Goal: Task Accomplishment & Management: Complete application form

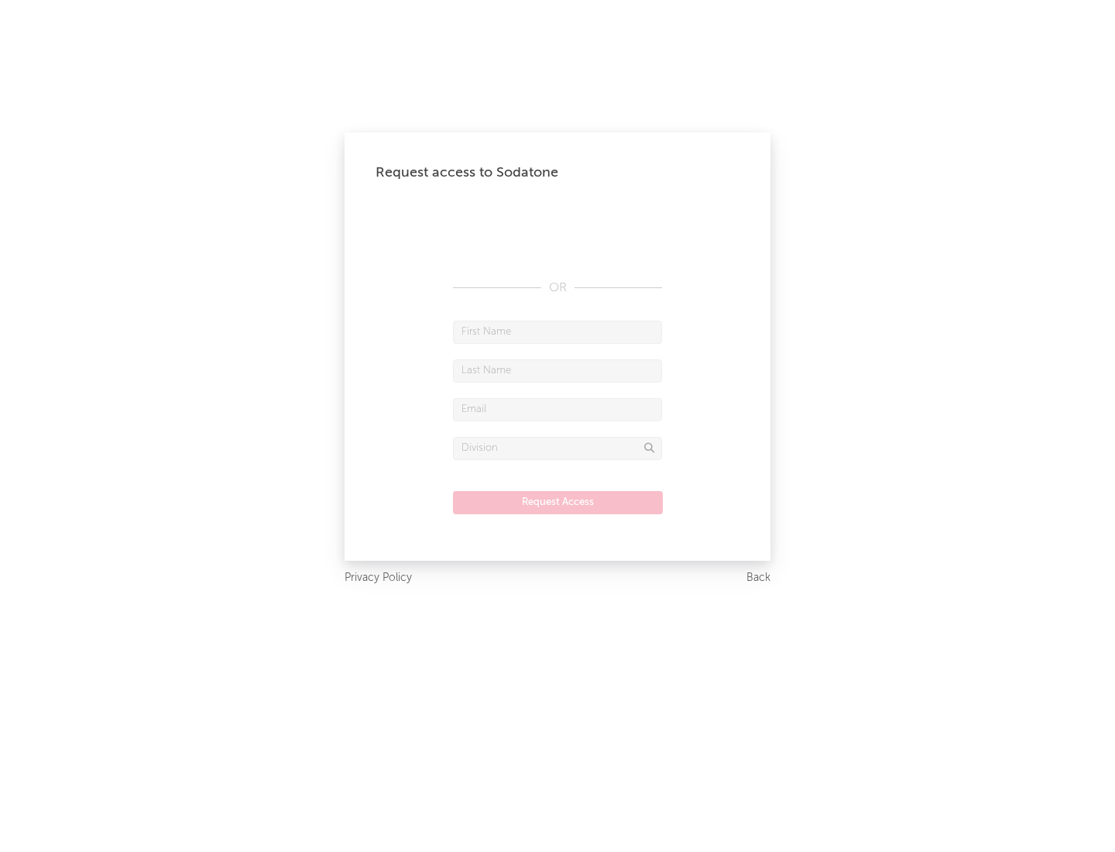
click at [557, 331] on input "text" at bounding box center [557, 331] width 209 height 23
type input "[PERSON_NAME]"
click at [557, 370] on input "text" at bounding box center [557, 370] width 209 height 23
type input "[PERSON_NAME]"
click at [557, 409] on input "text" at bounding box center [557, 409] width 209 height 23
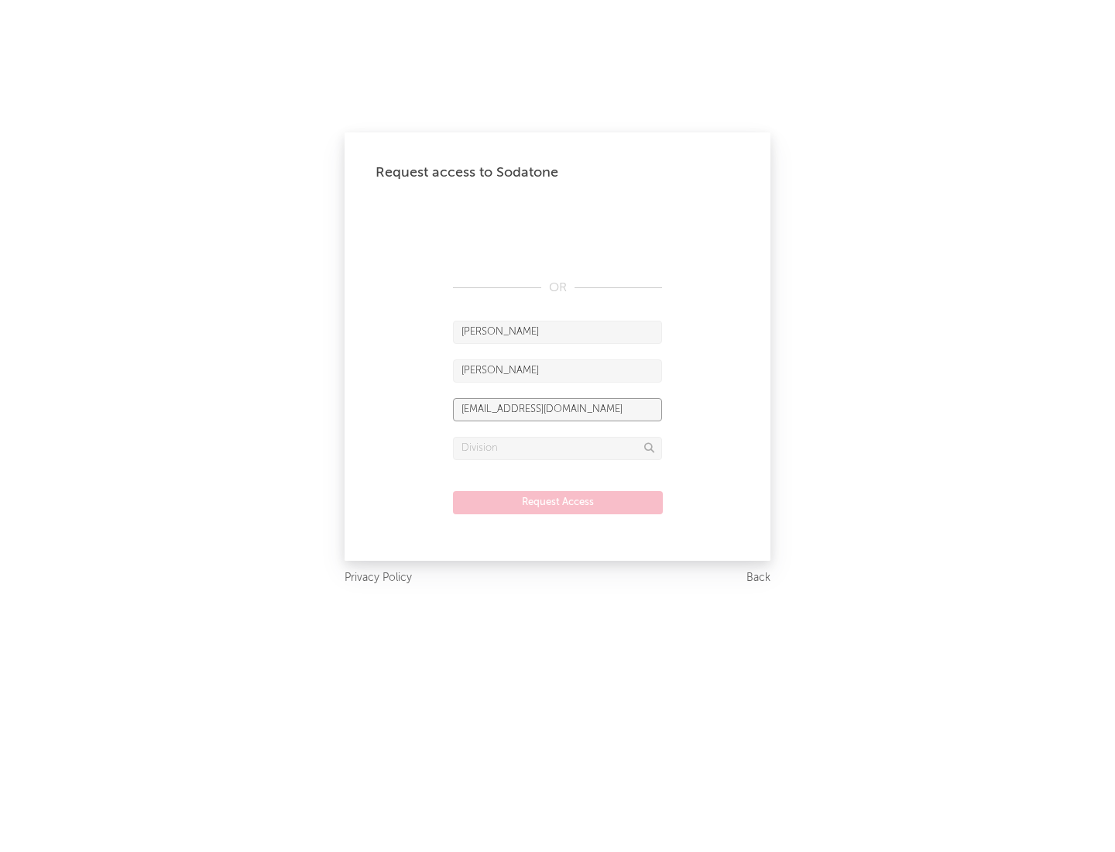
type input "[EMAIL_ADDRESS][DOMAIN_NAME]"
click at [557, 447] on input "text" at bounding box center [557, 448] width 209 height 23
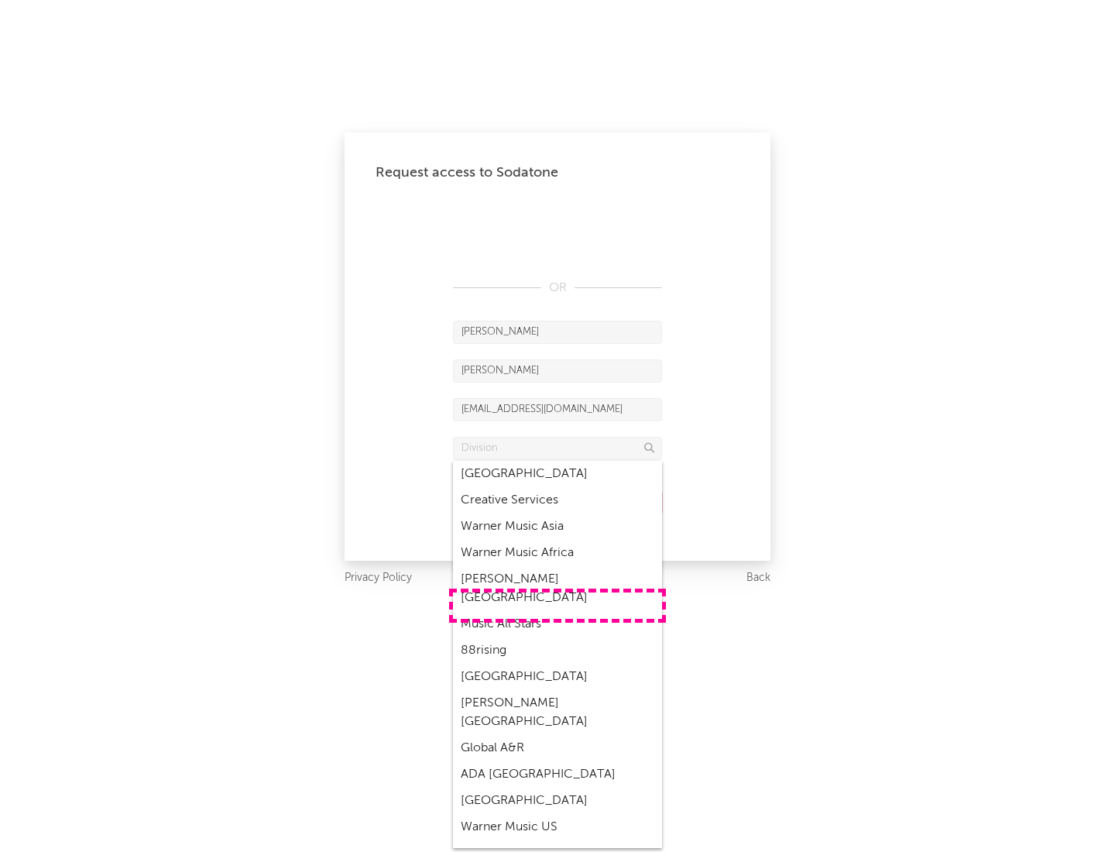
click at [557, 611] on div "Music All Stars" at bounding box center [557, 624] width 209 height 26
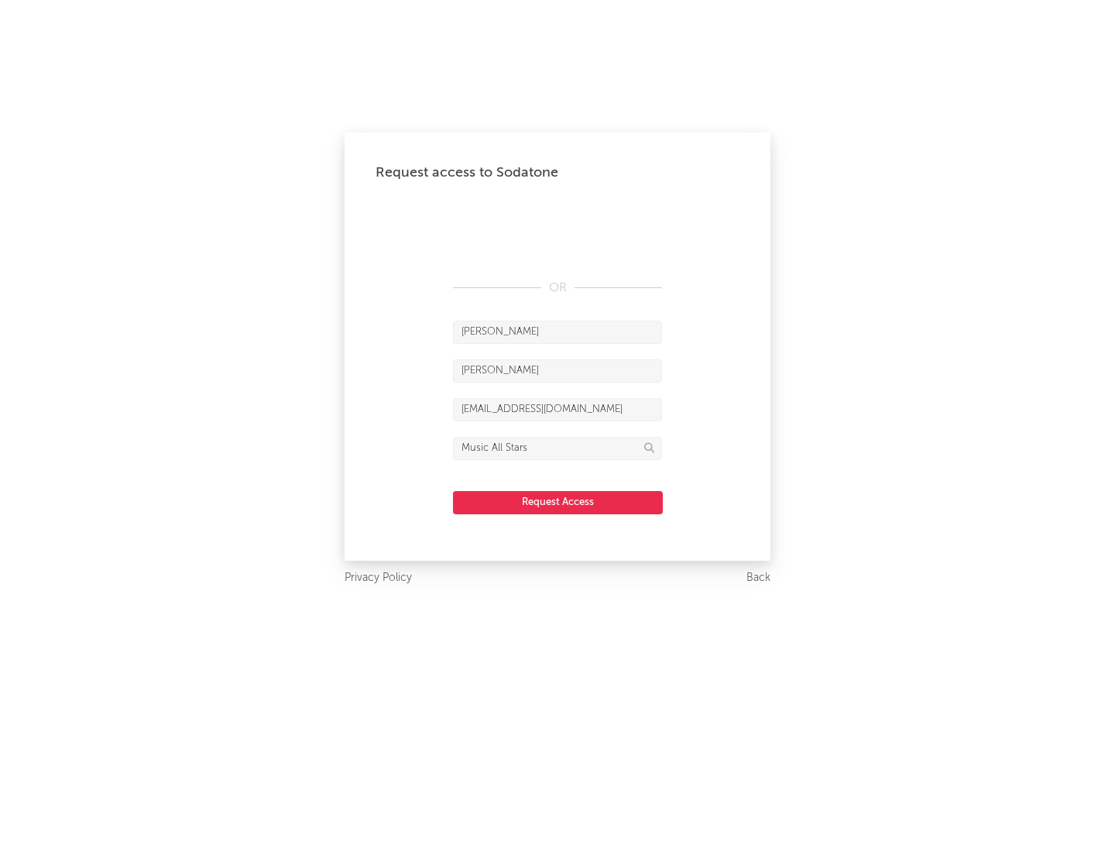
type input "Music All Stars"
click at [557, 502] on button "Request Access" at bounding box center [558, 502] width 210 height 23
